Goal: Task Accomplishment & Management: Use online tool/utility

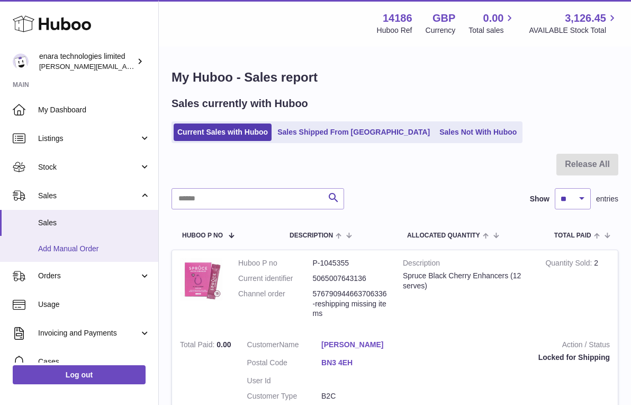
click at [104, 252] on link "Add Manual Order" at bounding box center [79, 249] width 158 height 26
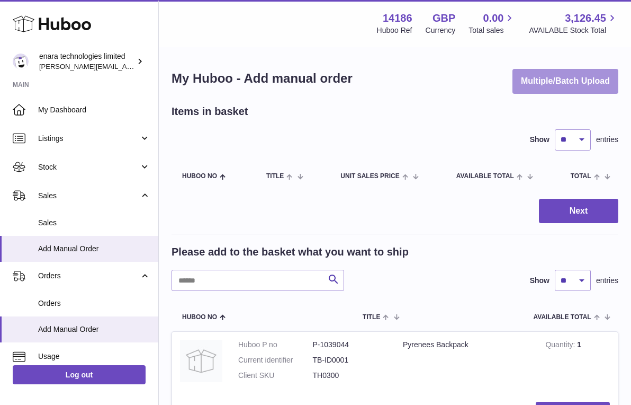
click at [573, 81] on button "Multiple/Batch Upload" at bounding box center [566, 81] width 106 height 25
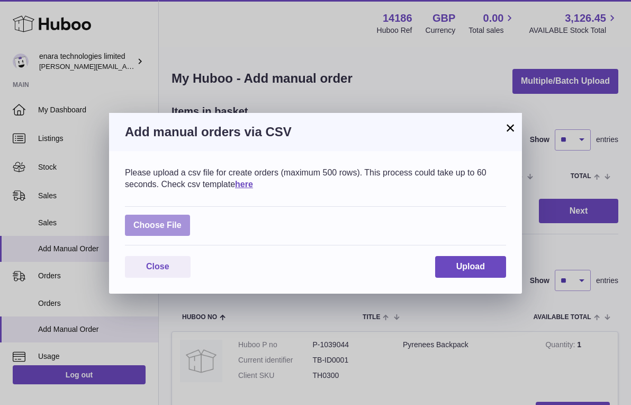
click at [174, 220] on label at bounding box center [157, 226] width 65 height 22
click at [182, 220] on input "file" at bounding box center [182, 220] width 1 height 1
type input "**********"
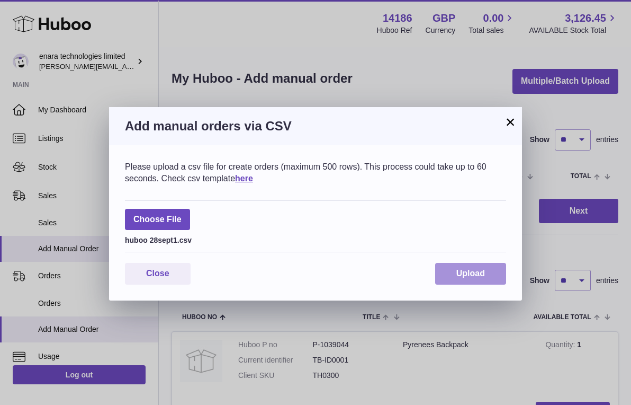
click at [473, 269] on span "Upload" at bounding box center [471, 273] width 29 height 9
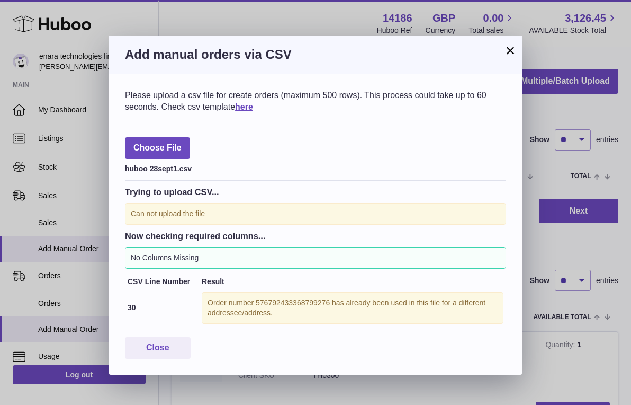
scroll to position [1, 0]
click at [175, 344] on button "Close" at bounding box center [158, 348] width 66 height 22
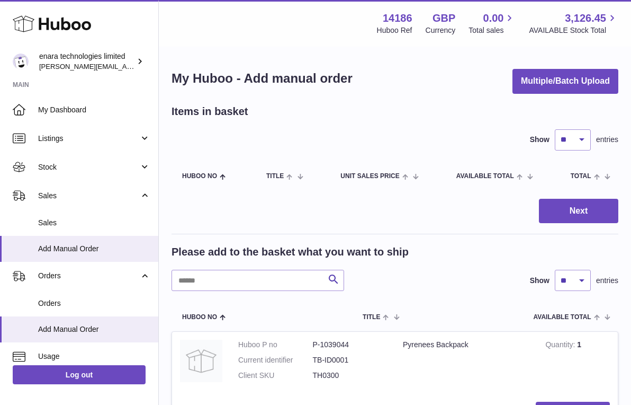
scroll to position [0, 0]
click at [567, 78] on button "Multiple/Batch Upload" at bounding box center [566, 81] width 106 height 25
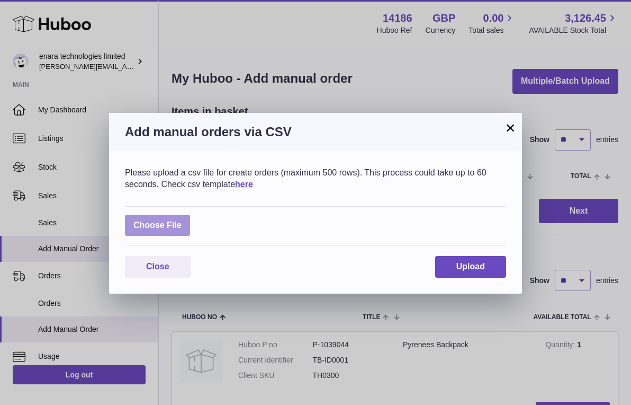
click at [174, 217] on label at bounding box center [157, 226] width 65 height 22
click at [182, 220] on input "file" at bounding box center [182, 220] width 1 height 1
type input "**********"
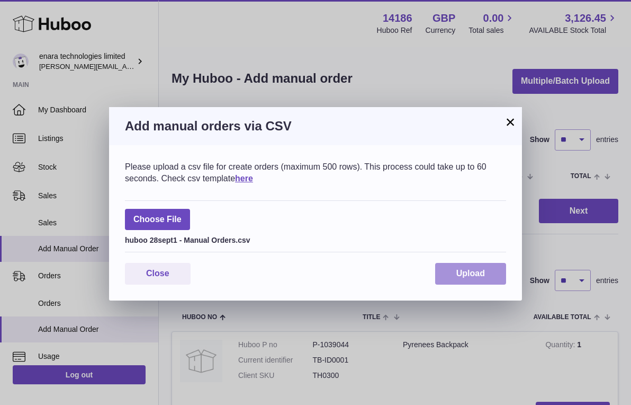
click at [466, 269] on span "Upload" at bounding box center [471, 273] width 29 height 9
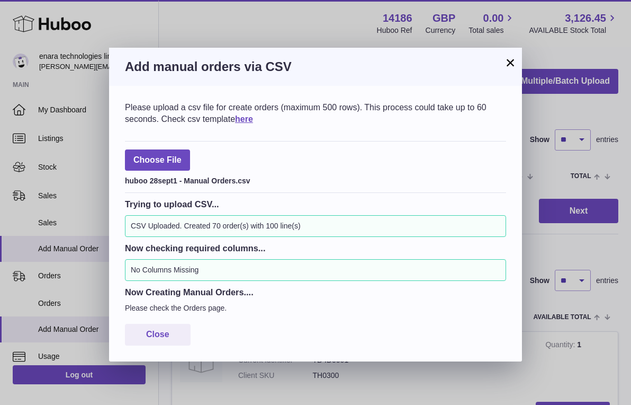
scroll to position [1, 0]
click at [169, 329] on span "Close" at bounding box center [157, 333] width 23 height 9
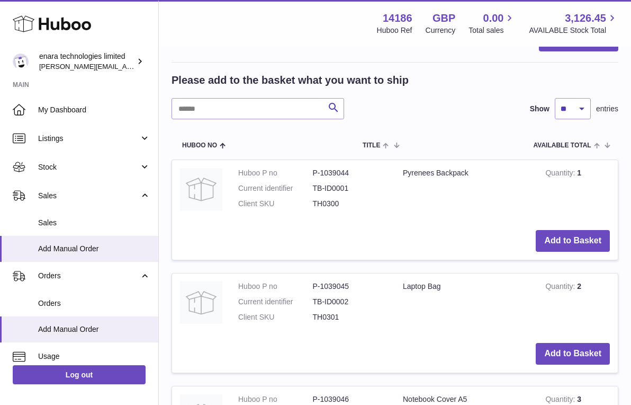
scroll to position [180, 0]
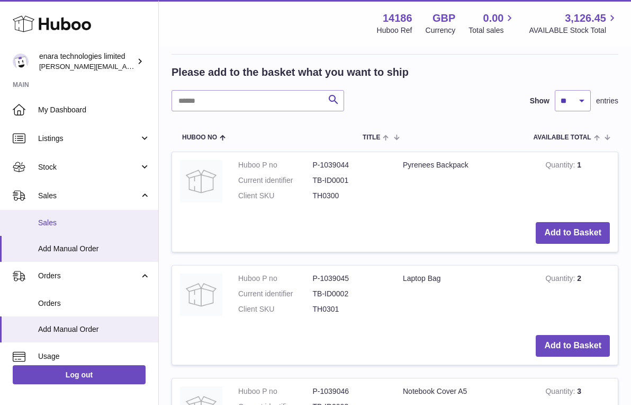
click at [64, 213] on link "Sales" at bounding box center [79, 223] width 158 height 26
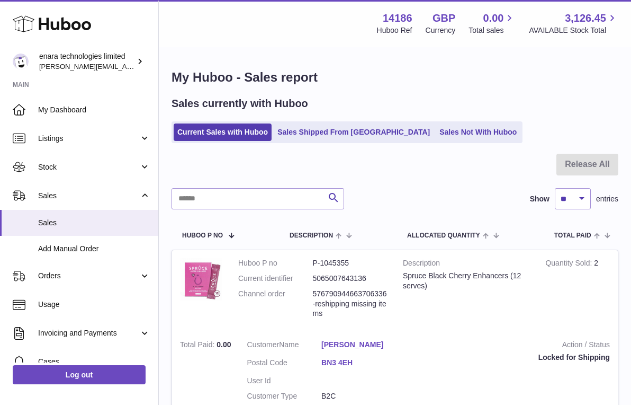
click at [498, 108] on div "Sales currently with Huboo" at bounding box center [395, 103] width 447 height 14
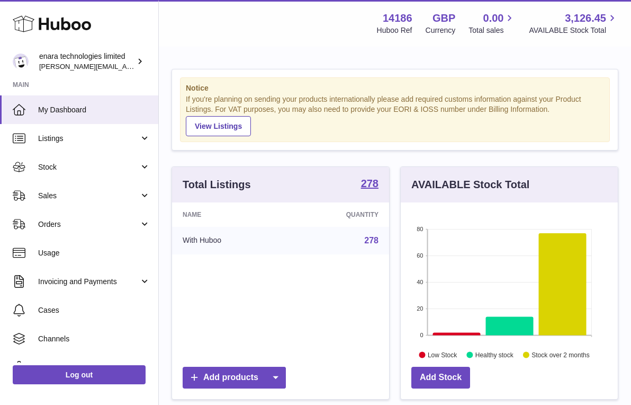
scroll to position [165, 217]
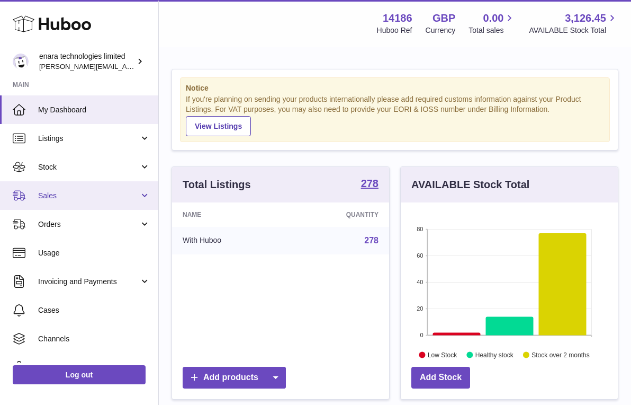
click at [43, 192] on span "Sales" at bounding box center [88, 196] width 101 height 10
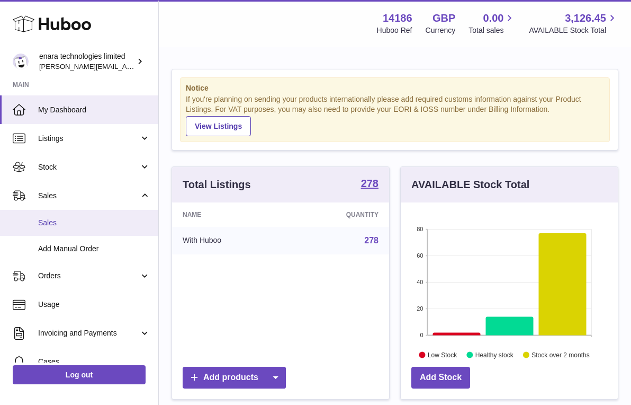
click at [60, 221] on span "Sales" at bounding box center [94, 223] width 112 height 10
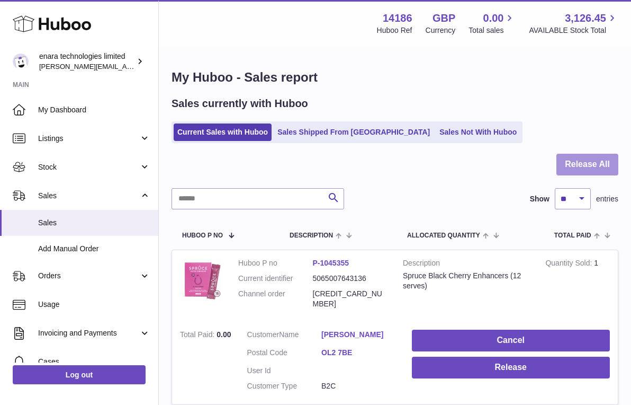
click at [590, 165] on button "Release All" at bounding box center [588, 165] width 62 height 22
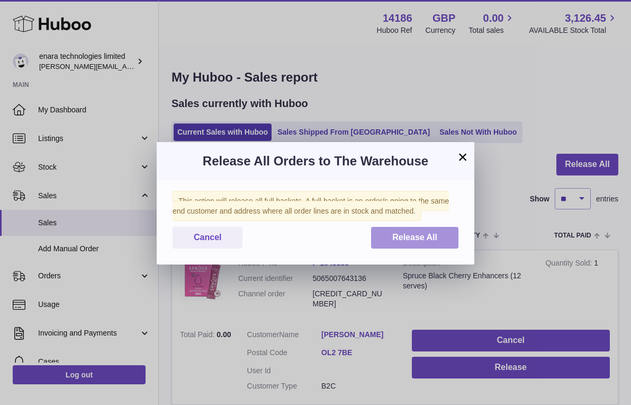
click at [391, 231] on button "Release All" at bounding box center [414, 238] width 87 height 22
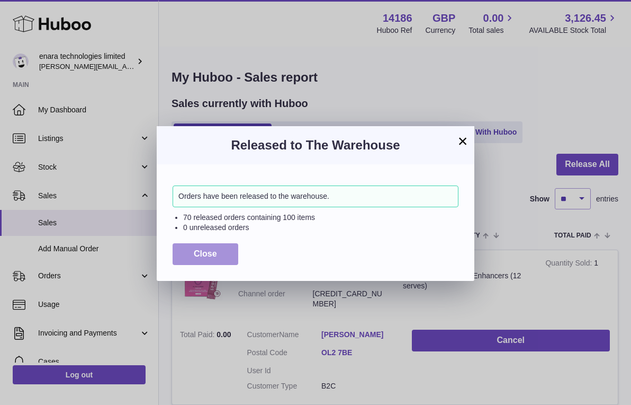
click at [221, 249] on button "Close" at bounding box center [206, 254] width 66 height 22
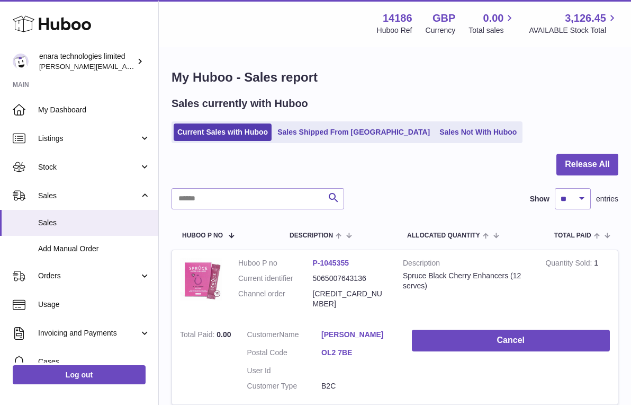
click at [388, 177] on div at bounding box center [395, 171] width 447 height 34
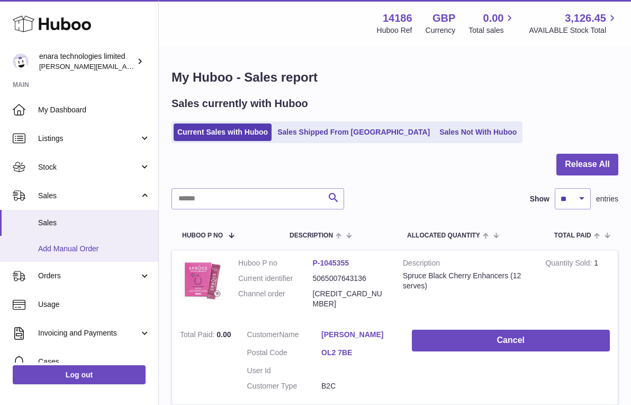
click at [103, 252] on link "Add Manual Order" at bounding box center [79, 249] width 158 height 26
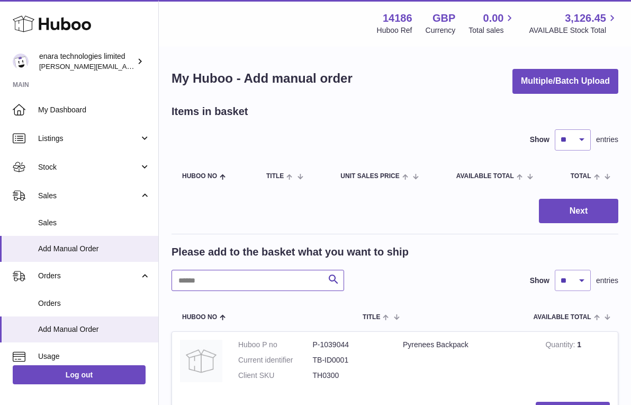
click at [284, 284] on input "text" at bounding box center [258, 280] width 173 height 21
type input "******"
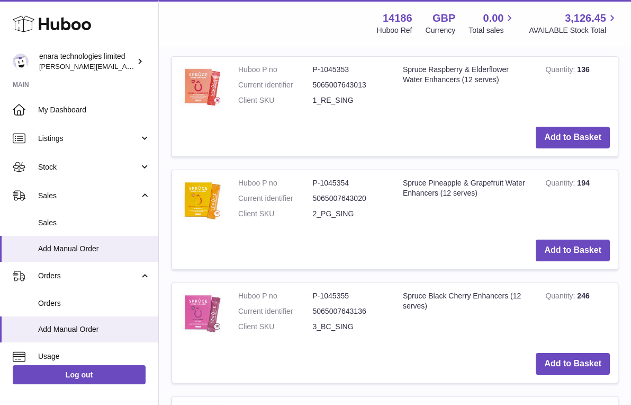
scroll to position [263, 0]
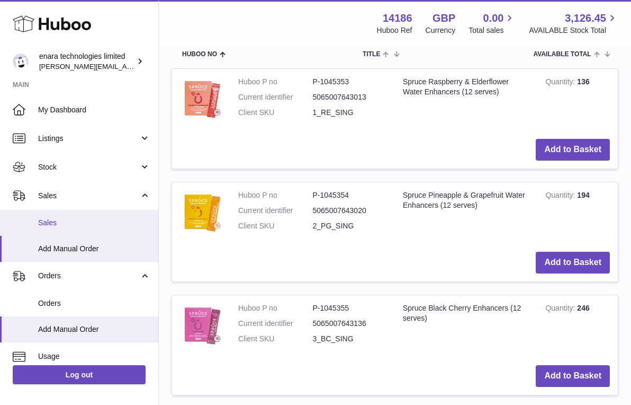
click at [109, 222] on span "Sales" at bounding box center [94, 223] width 112 height 10
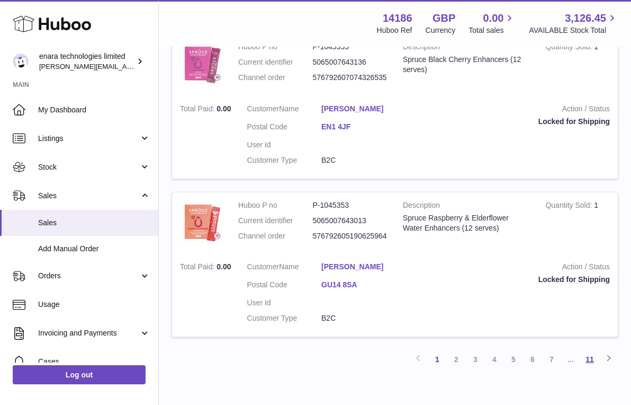
click at [591, 350] on link "11" at bounding box center [590, 359] width 19 height 19
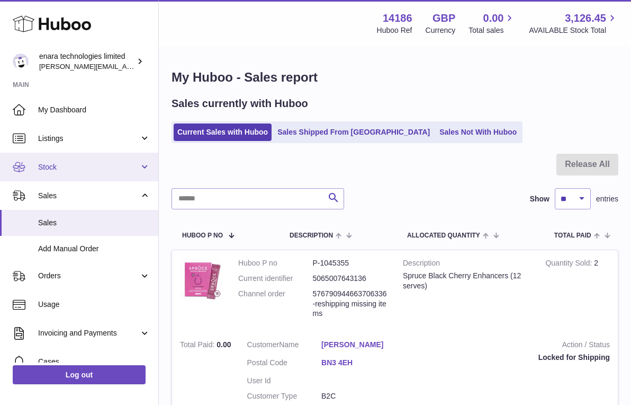
click at [78, 166] on span "Stock" at bounding box center [88, 167] width 101 height 10
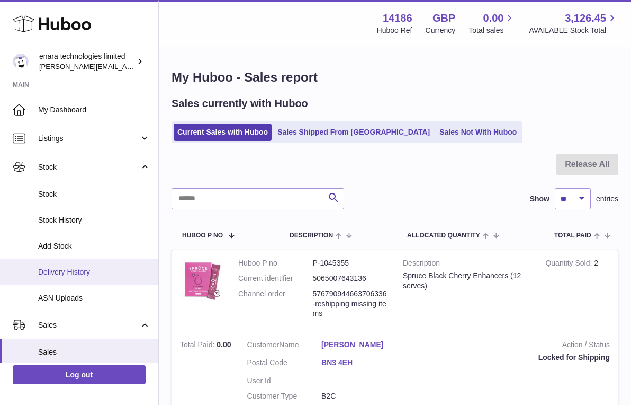
click at [95, 269] on span "Delivery History" at bounding box center [94, 272] width 112 height 10
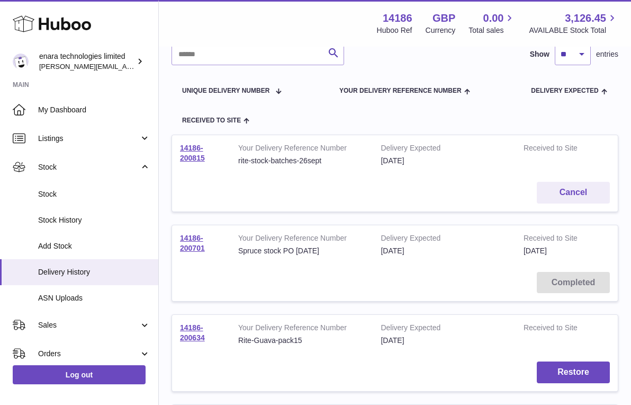
scroll to position [91, 0]
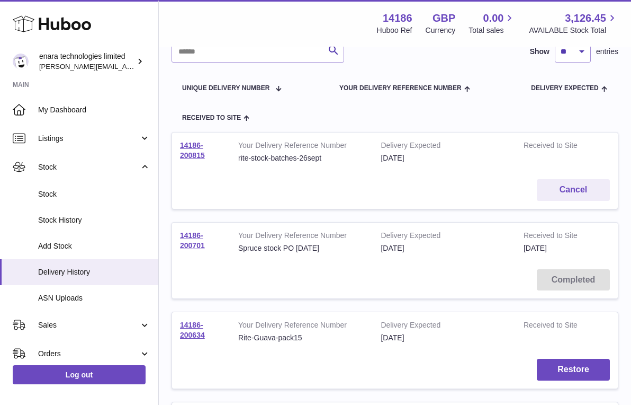
click at [189, 149] on td "14186-200815" at bounding box center [201, 151] width 58 height 39
click at [190, 153] on link "14186-200815" at bounding box center [192, 150] width 25 height 19
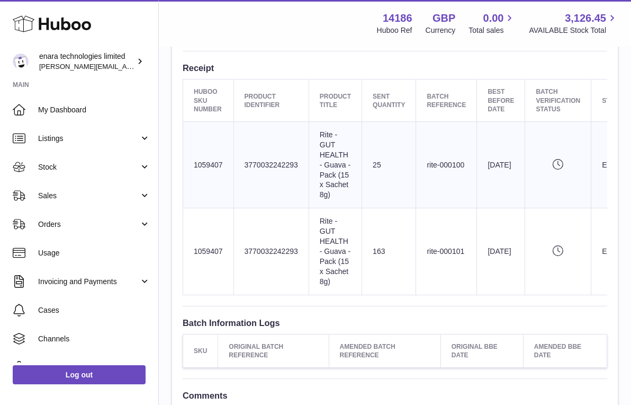
scroll to position [372, 0]
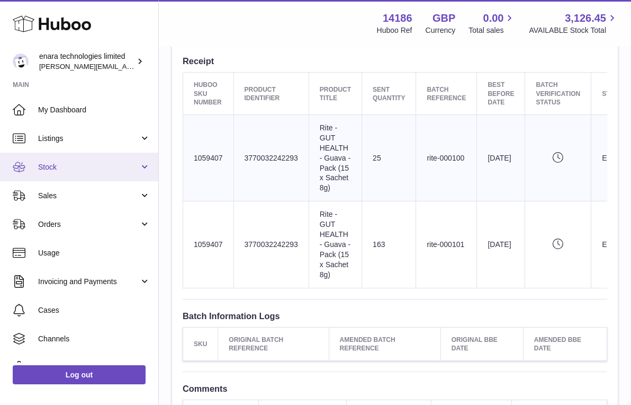
click at [108, 168] on span "Stock" at bounding box center [88, 167] width 101 height 10
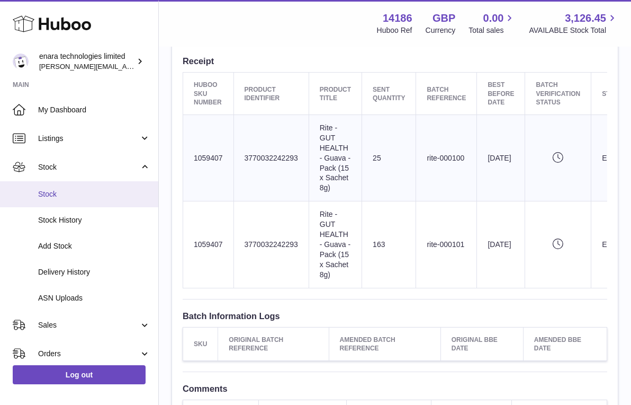
click at [113, 189] on span "Stock" at bounding box center [94, 194] width 112 height 10
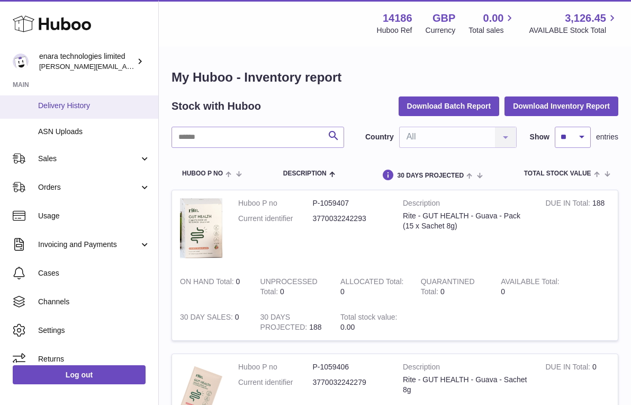
scroll to position [170, 0]
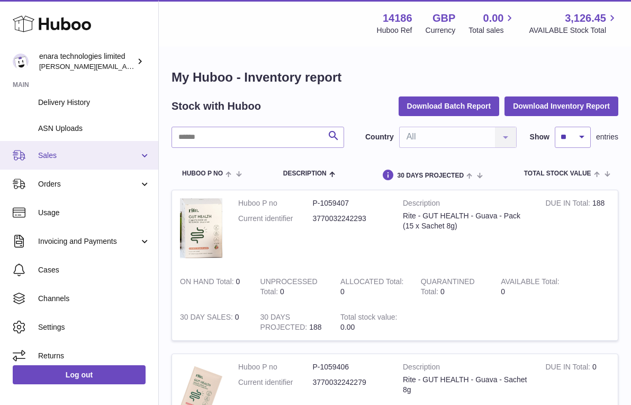
click at [131, 157] on link "Sales" at bounding box center [79, 155] width 158 height 29
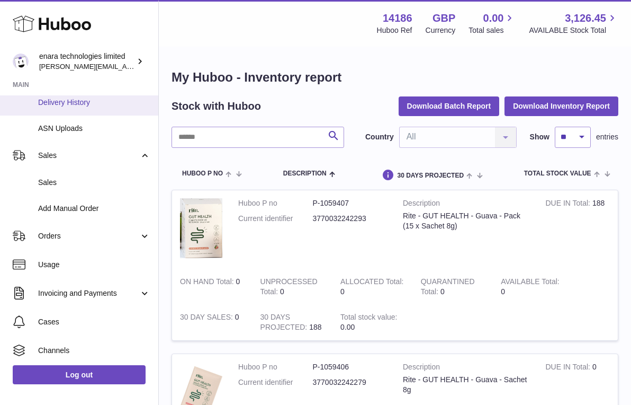
click at [101, 101] on span "Delivery History" at bounding box center [94, 102] width 112 height 10
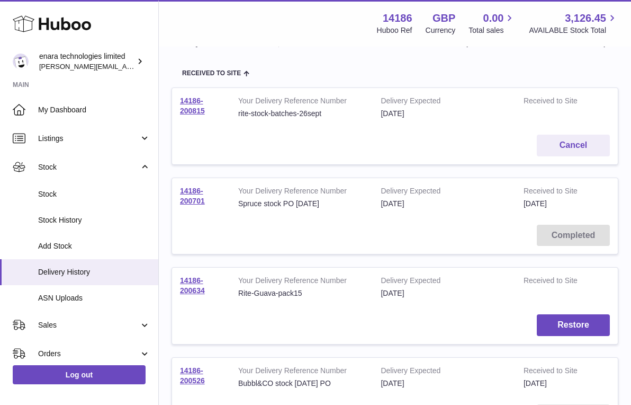
scroll to position [153, 0]
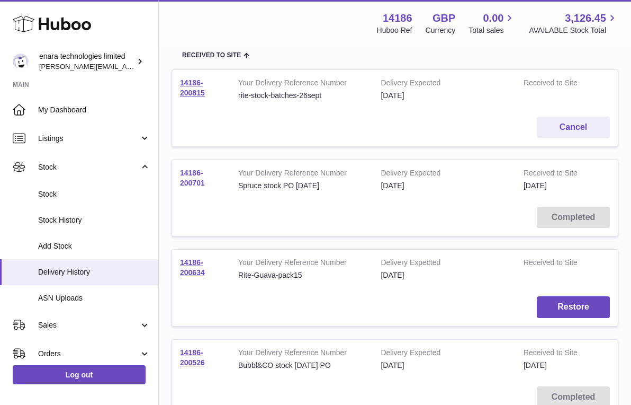
click at [197, 180] on link "14186-200701" at bounding box center [192, 177] width 25 height 19
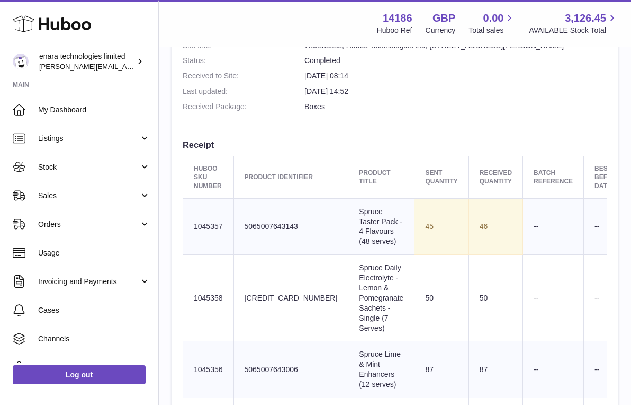
scroll to position [341, 0]
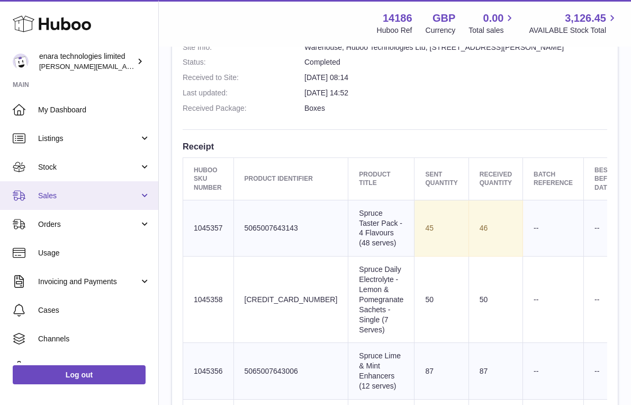
click at [116, 199] on span "Sales" at bounding box center [88, 196] width 101 height 10
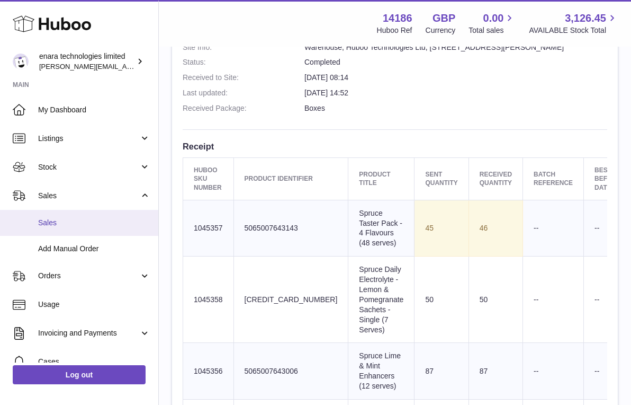
click at [106, 221] on span "Sales" at bounding box center [94, 223] width 112 height 10
